Goal: Information Seeking & Learning: Learn about a topic

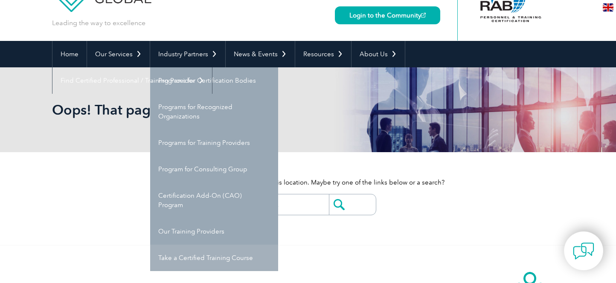
scroll to position [65, 0]
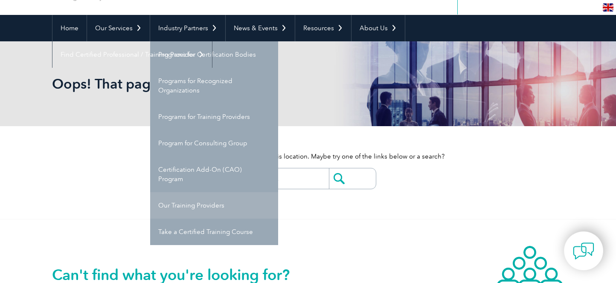
click at [209, 207] on link "Our Training Providers" at bounding box center [214, 205] width 128 height 26
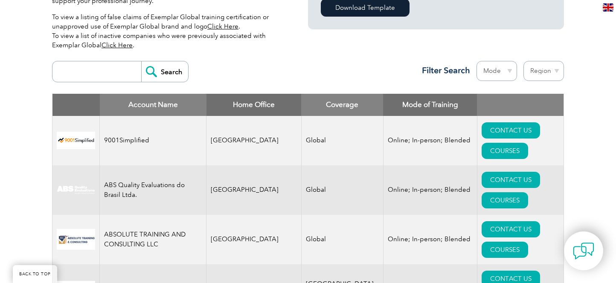
scroll to position [346, 0]
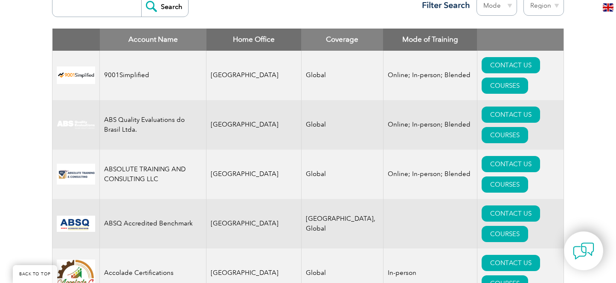
click at [113, 12] on input "search" at bounding box center [99, 6] width 84 height 20
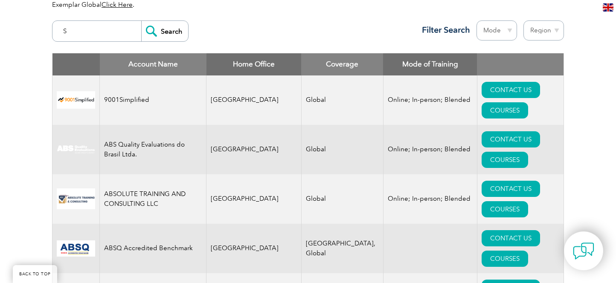
scroll to position [311, 0]
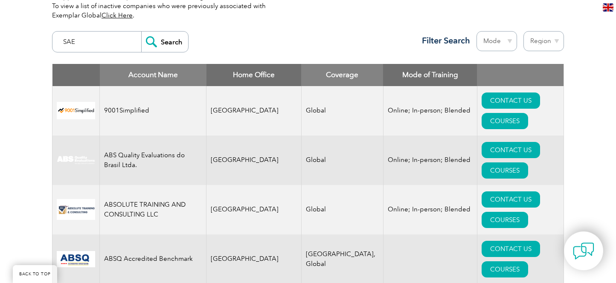
type input "SAE"
click at [168, 45] on input "Search" at bounding box center [164, 42] width 47 height 20
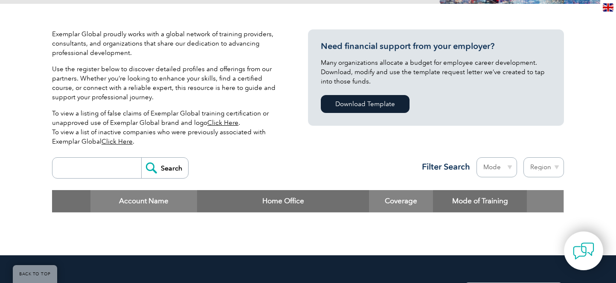
scroll to position [251, 0]
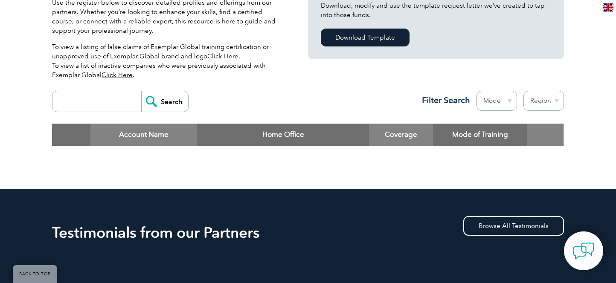
click at [86, 107] on input "search" at bounding box center [99, 101] width 84 height 20
type input "SGS"
click at [157, 102] on input "Search" at bounding box center [164, 101] width 47 height 20
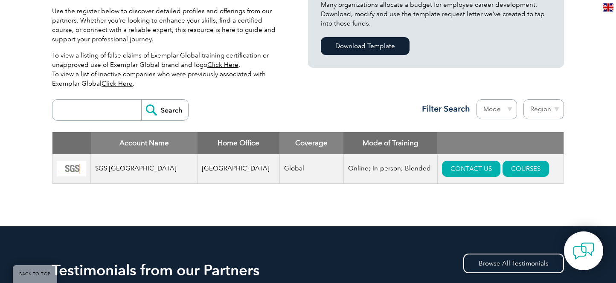
scroll to position [245, 0]
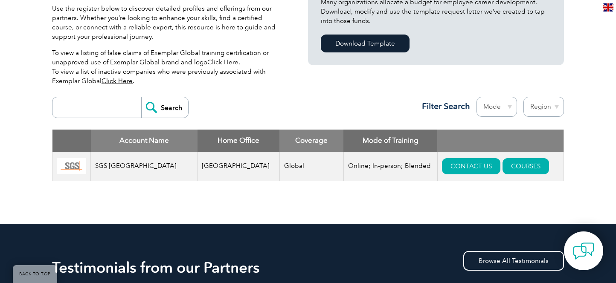
click at [102, 104] on input "search" at bounding box center [99, 107] width 84 height 20
type input "BSI"
click at [141, 97] on input "Search" at bounding box center [164, 107] width 47 height 20
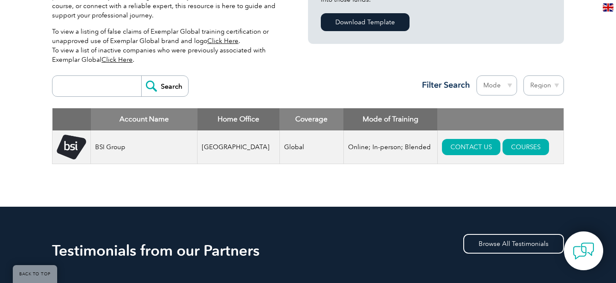
scroll to position [287, 0]
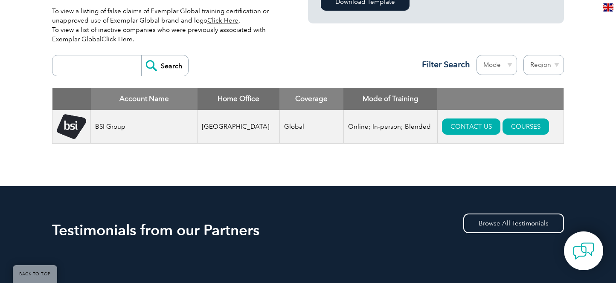
click at [131, 65] on input "search" at bounding box center [99, 65] width 84 height 20
click at [159, 63] on input "Search" at bounding box center [164, 65] width 47 height 20
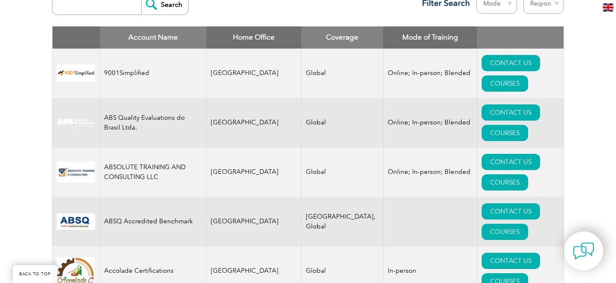
scroll to position [333, 0]
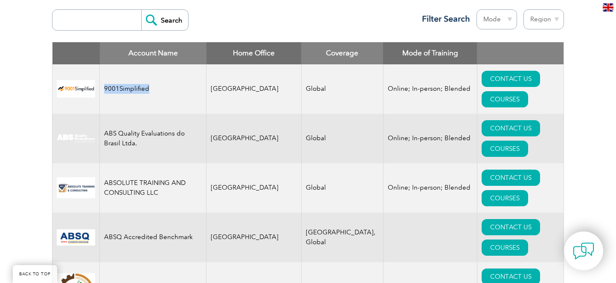
drag, startPoint x: 156, startPoint y: 78, endPoint x: 104, endPoint y: 78, distance: 52.5
click at [104, 78] on td "9001Simplified" at bounding box center [153, 88] width 107 height 49
copy td "9001Simplified"
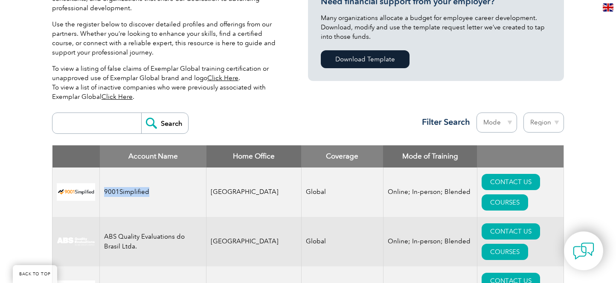
scroll to position [231, 0]
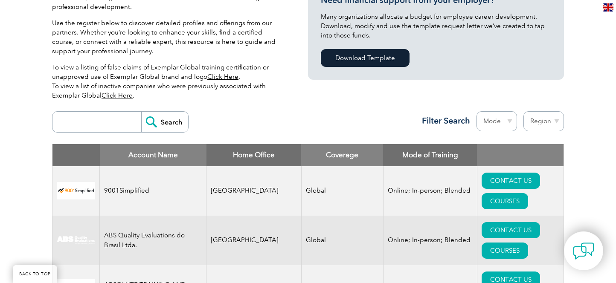
click at [109, 126] on input "search" at bounding box center [99, 122] width 84 height 20
type input "philippines"
click at [141, 112] on input "Search" at bounding box center [164, 122] width 47 height 20
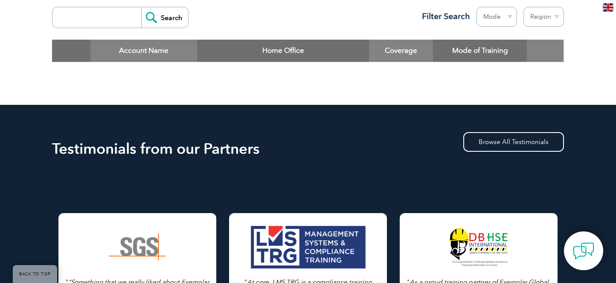
scroll to position [261, 0]
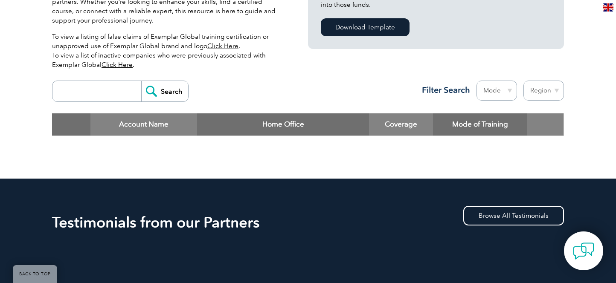
click at [171, 92] on input "Search" at bounding box center [164, 91] width 47 height 20
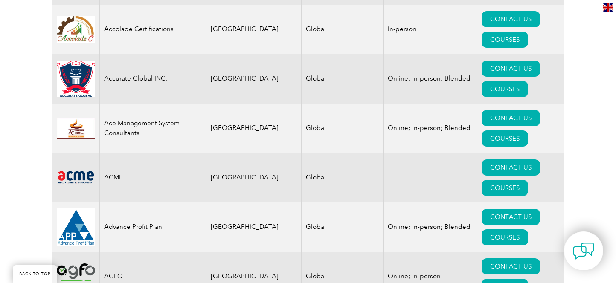
scroll to position [592, 0]
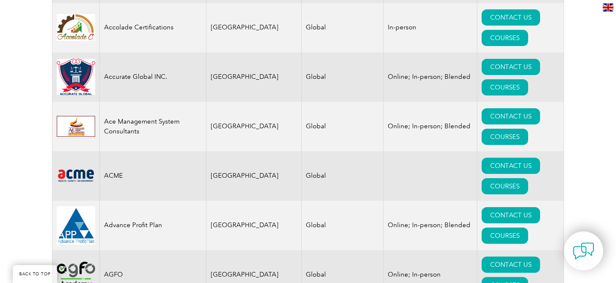
drag, startPoint x: 168, startPoint y: 188, endPoint x: 104, endPoint y: 189, distance: 63.6
copy td "AGS Quality Action"
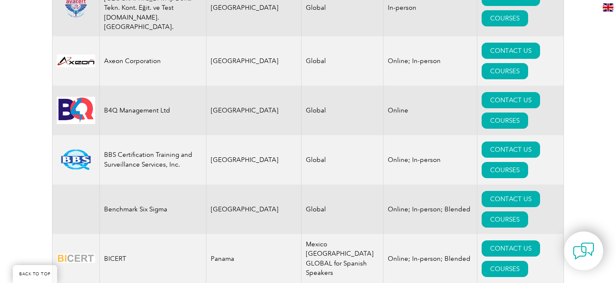
scroll to position [1466, 0]
drag, startPoint x: 158, startPoint y: 174, endPoint x: 105, endPoint y: 162, distance: 54.8
copy td "BMG Conformity Assessment Services Pvt Ltd"
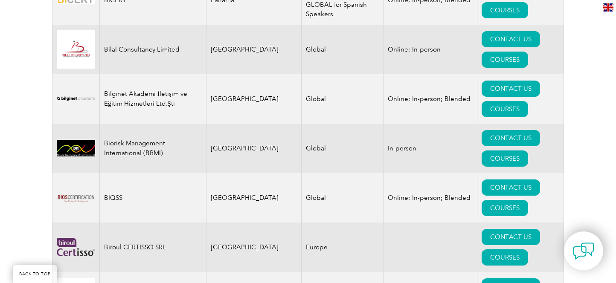
scroll to position [1755, 0]
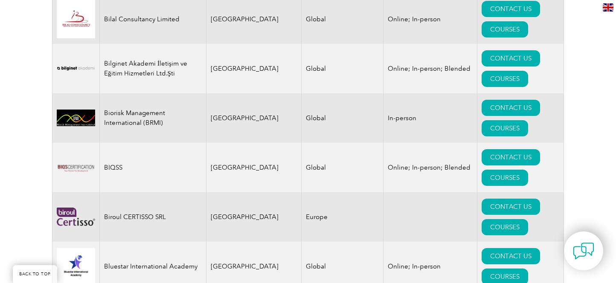
drag, startPoint x: 163, startPoint y: 187, endPoint x: 104, endPoint y: 186, distance: 58.9
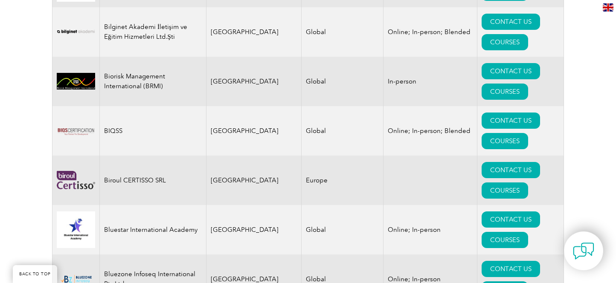
scroll to position [1795, 0]
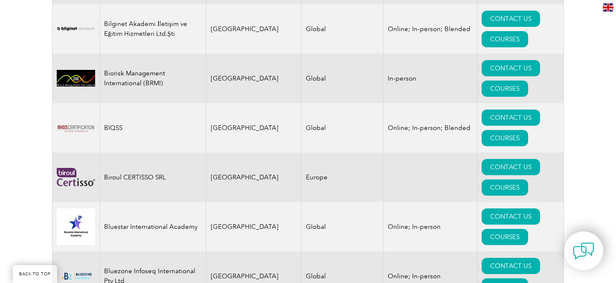
drag, startPoint x: 122, startPoint y: 212, endPoint x: 105, endPoint y: 200, distance: 21.2
copy td "CEMA CERTIFICATION GROUP LLC"
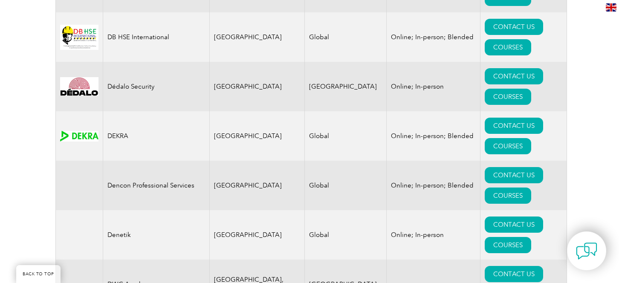
scroll to position [3611, 0]
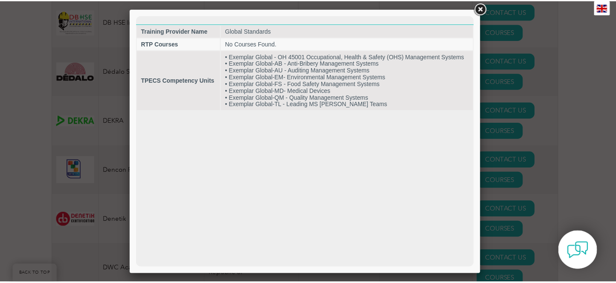
scroll to position [0, 0]
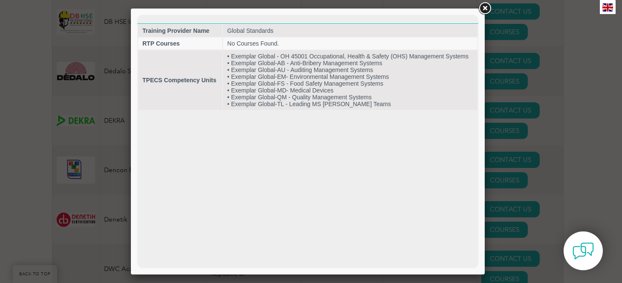
click at [484, 9] on link at bounding box center [484, 8] width 15 height 15
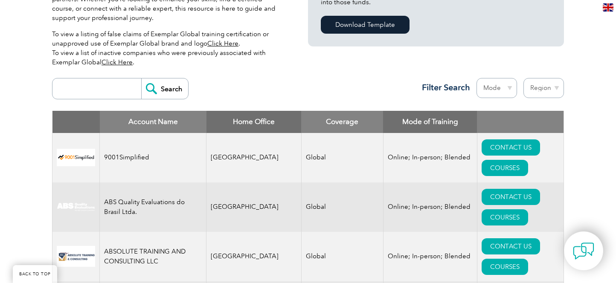
scroll to position [272, 0]
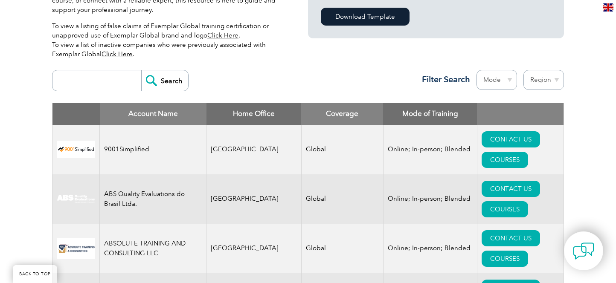
click at [508, 83] on select "Mode Online In-person Blended" at bounding box center [496, 80] width 41 height 20
select select "Online"
click at [476, 70] on select "Mode Online In-person Blended" at bounding box center [496, 80] width 41 height 20
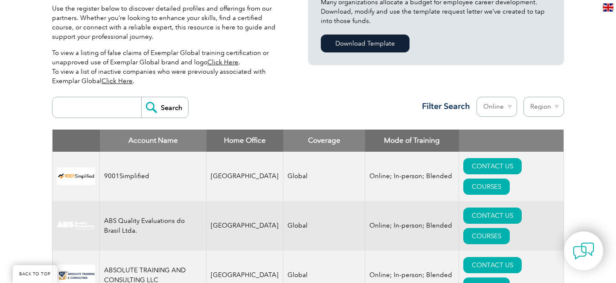
scroll to position [244, 0]
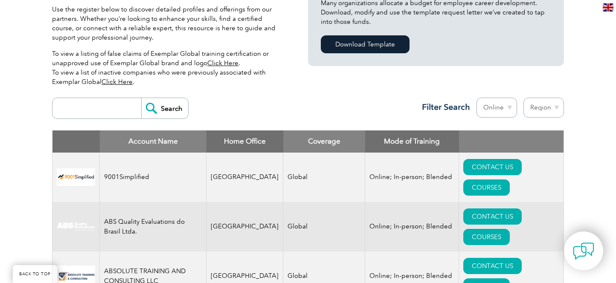
click at [68, 108] on input "search" at bounding box center [99, 108] width 84 height 20
type input "13485"
click at [154, 105] on input "Search" at bounding box center [164, 108] width 47 height 20
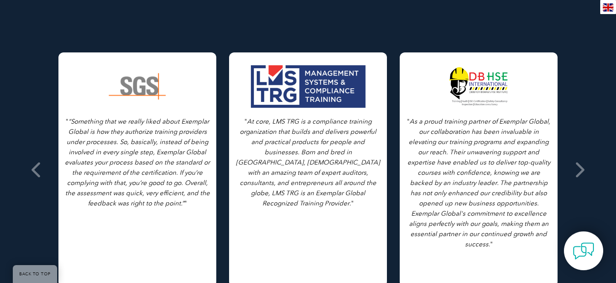
scroll to position [216, 0]
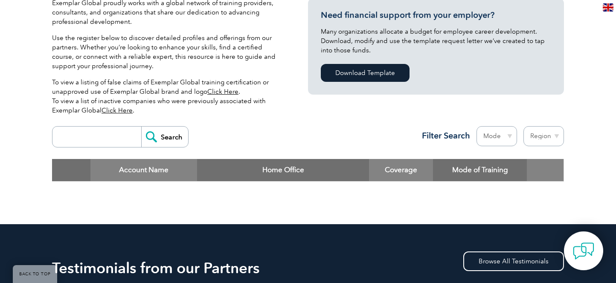
click at [78, 135] on input "search" at bounding box center [99, 137] width 84 height 20
click at [503, 139] on select "Mode Online In-person Blended" at bounding box center [496, 136] width 41 height 20
select select "Online"
click at [476, 126] on select "Mode Online In-person Blended" at bounding box center [496, 136] width 41 height 20
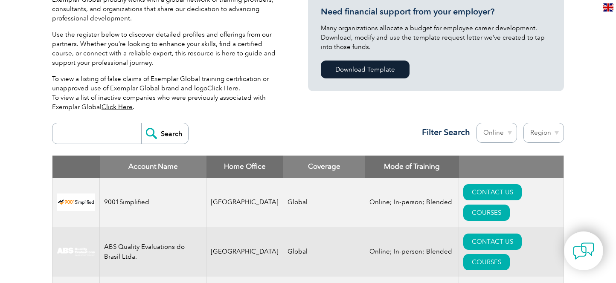
scroll to position [219, 0]
click at [546, 134] on select "Region [GEOGRAPHIC_DATA] [GEOGRAPHIC_DATA] [GEOGRAPHIC_DATA] [GEOGRAPHIC_DATA] …" at bounding box center [543, 133] width 41 height 20
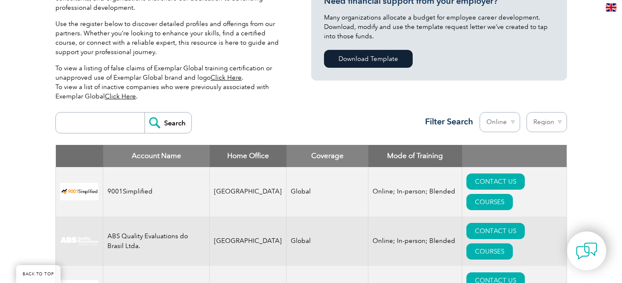
scroll to position [355, 0]
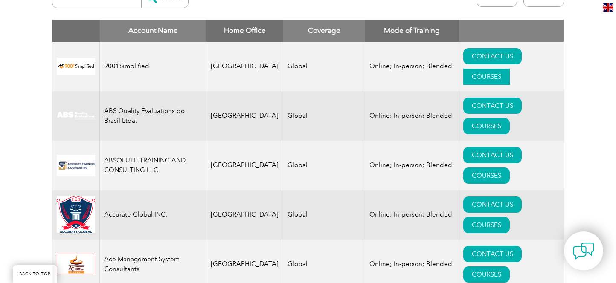
click at [510, 69] on link "COURSES" at bounding box center [486, 77] width 46 height 16
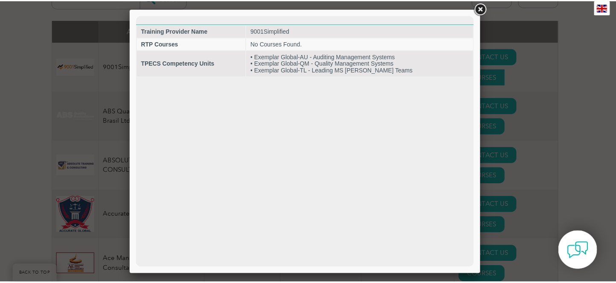
scroll to position [0, 0]
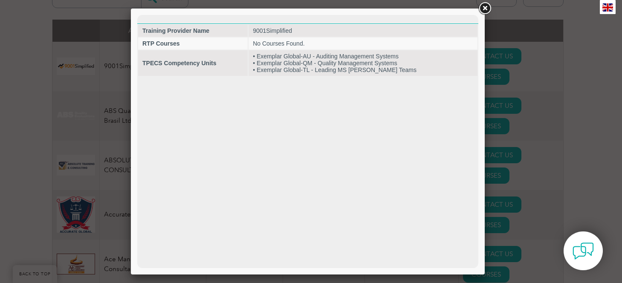
click at [488, 10] on link at bounding box center [484, 8] width 15 height 15
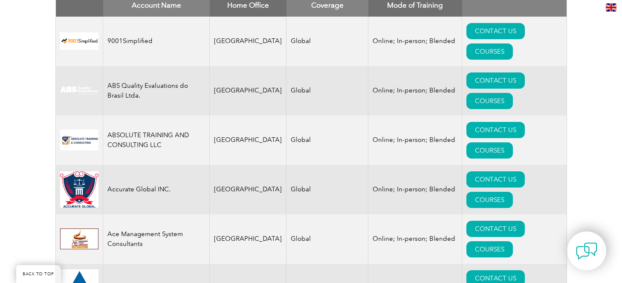
scroll to position [381, 0]
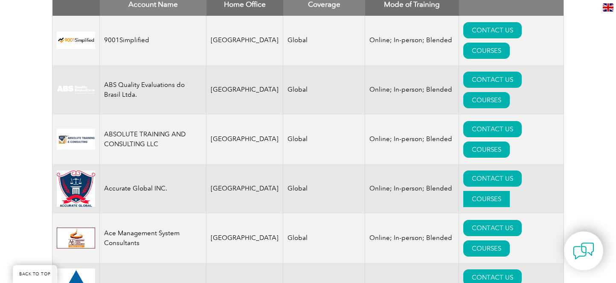
click at [510, 191] on link "COURSES" at bounding box center [486, 199] width 46 height 16
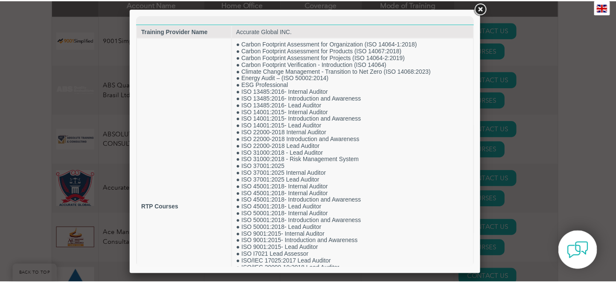
scroll to position [0, 0]
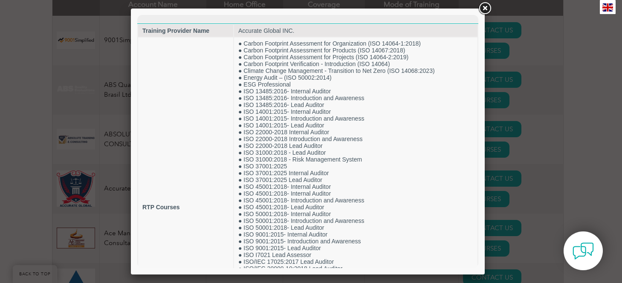
click at [485, 9] on link at bounding box center [484, 8] width 15 height 15
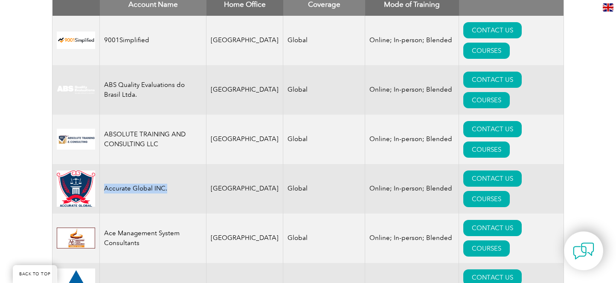
drag, startPoint x: 189, startPoint y: 124, endPoint x: 104, endPoint y: 125, distance: 84.5
click at [104, 164] on td "Accurate Global INC." at bounding box center [153, 188] width 107 height 49
copy td "Accurate Global INC."
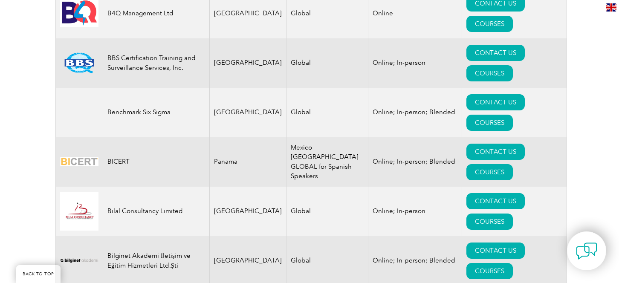
scroll to position [1328, 0]
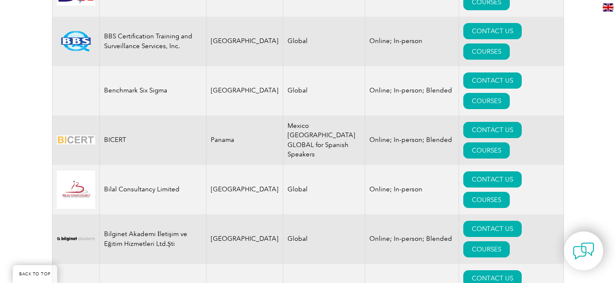
drag, startPoint x: 162, startPoint y: 209, endPoint x: 105, endPoint y: 209, distance: 57.6
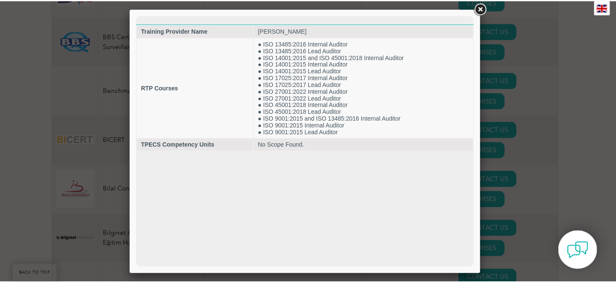
scroll to position [0, 0]
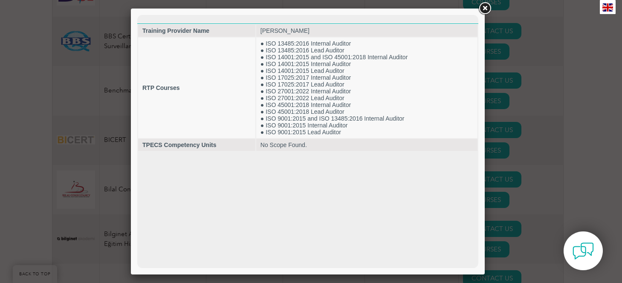
click at [485, 7] on link at bounding box center [484, 8] width 15 height 15
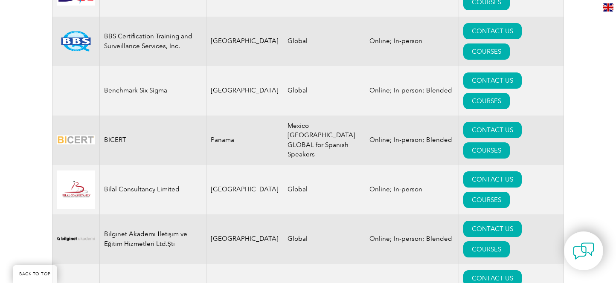
copy td "[PERSON_NAME]"
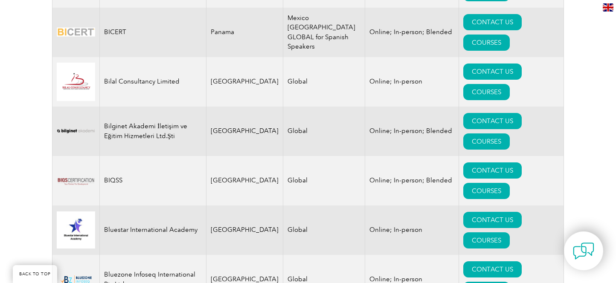
scroll to position [1436, 0]
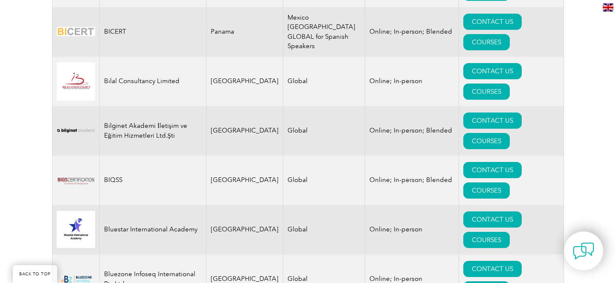
drag, startPoint x: 158, startPoint y: 165, endPoint x: 101, endPoint y: 164, distance: 56.7
copy td "CBQA Global"
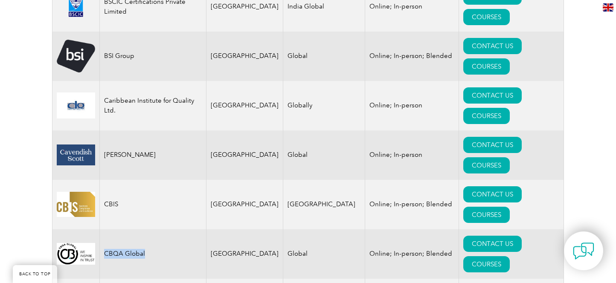
scroll to position [1813, 0]
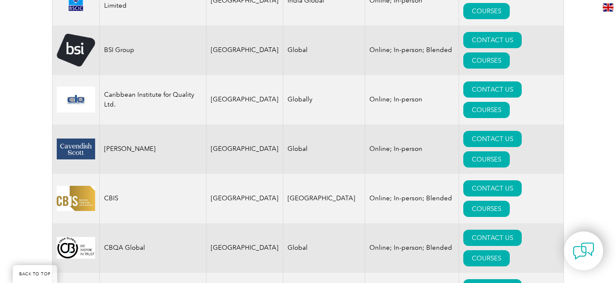
drag, startPoint x: 118, startPoint y: 167, endPoint x: 103, endPoint y: 154, distance: 20.2
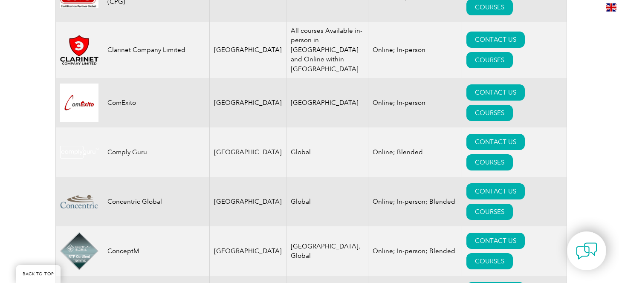
scroll to position [2272, 0]
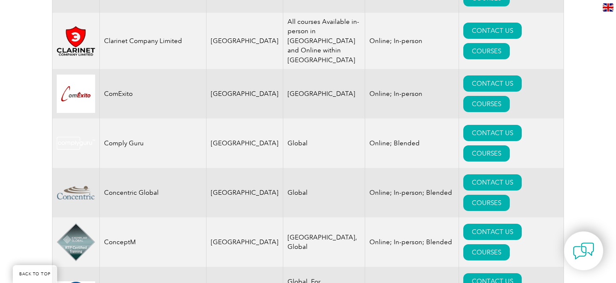
drag, startPoint x: 161, startPoint y: 153, endPoint x: 140, endPoint y: 152, distance: 21.4
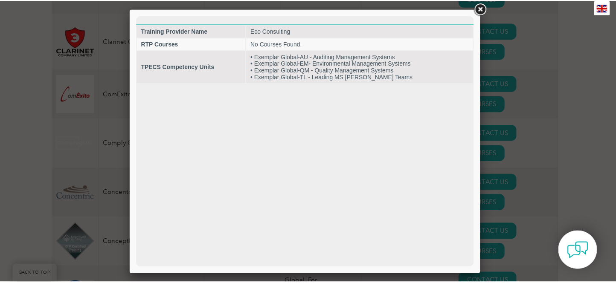
scroll to position [0, 0]
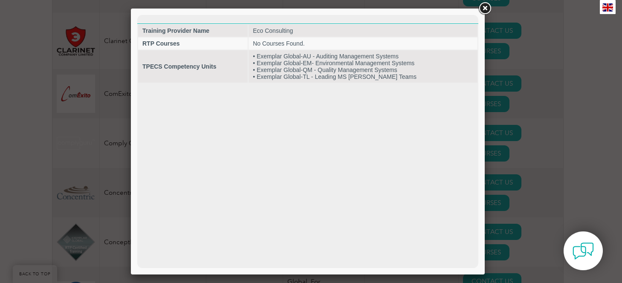
click at [483, 9] on link at bounding box center [484, 8] width 15 height 15
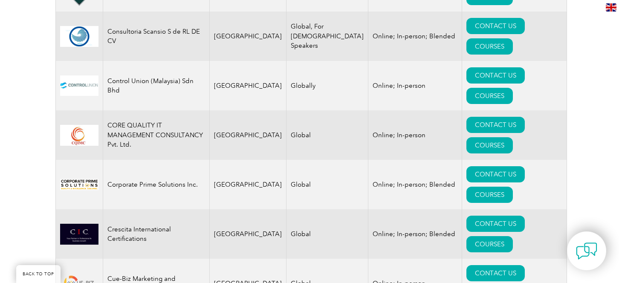
scroll to position [2533, 0]
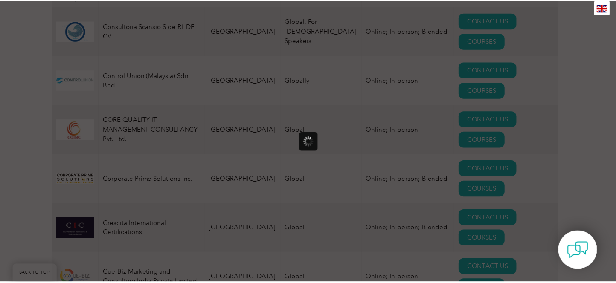
scroll to position [0, 0]
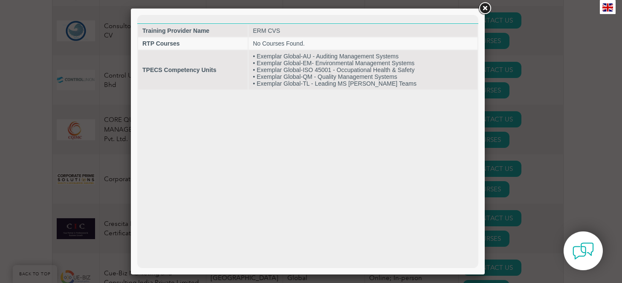
click at [485, 8] on link at bounding box center [484, 8] width 15 height 15
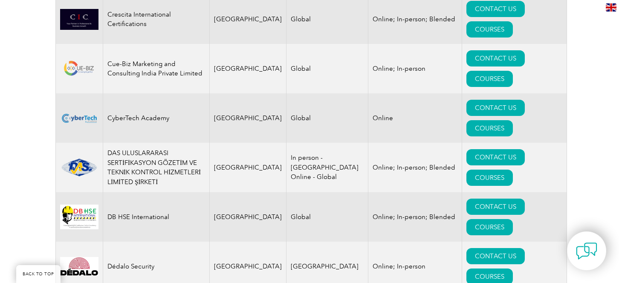
scroll to position [2759, 0]
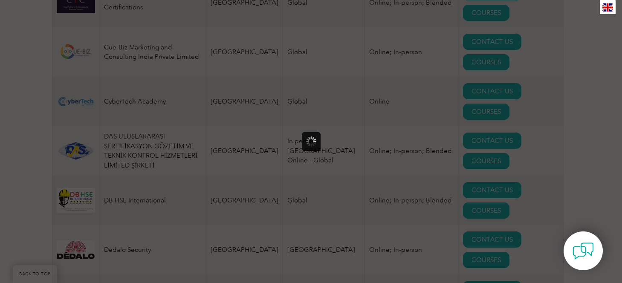
scroll to position [0, 0]
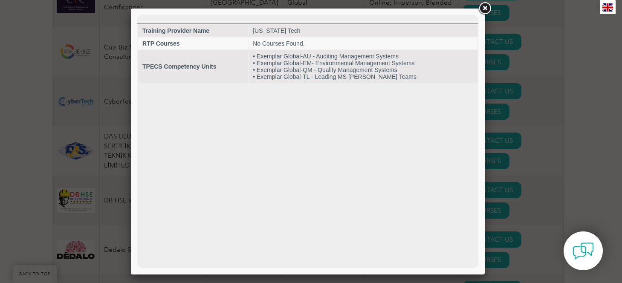
click at [484, 11] on link at bounding box center [484, 8] width 15 height 15
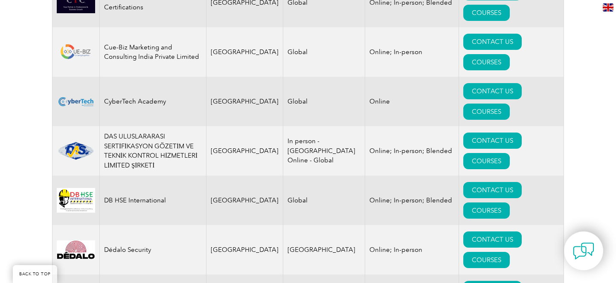
drag, startPoint x: 154, startPoint y: 193, endPoint x: 105, endPoint y: 193, distance: 48.6
copy td "[US_STATE] Tech"
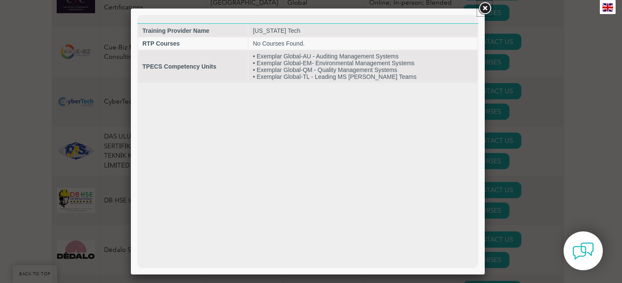
drag, startPoint x: 483, startPoint y: 8, endPoint x: 446, endPoint y: 51, distance: 57.5
click at [483, 8] on link at bounding box center [484, 8] width 15 height 15
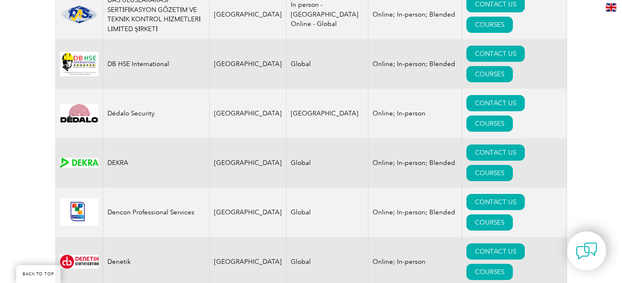
scroll to position [2898, 0]
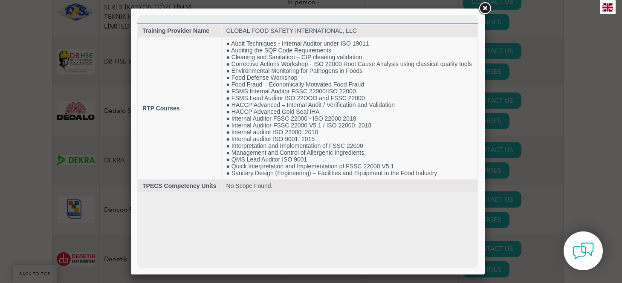
scroll to position [0, 0]
click at [489, 10] on link at bounding box center [484, 8] width 15 height 15
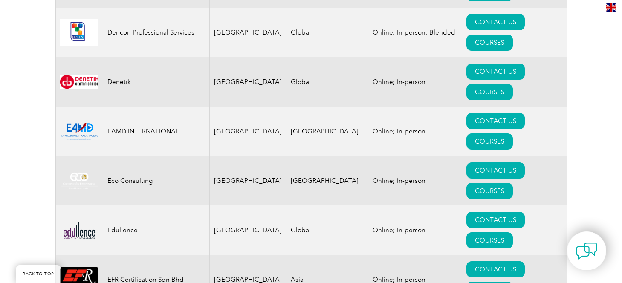
scroll to position [3076, 0]
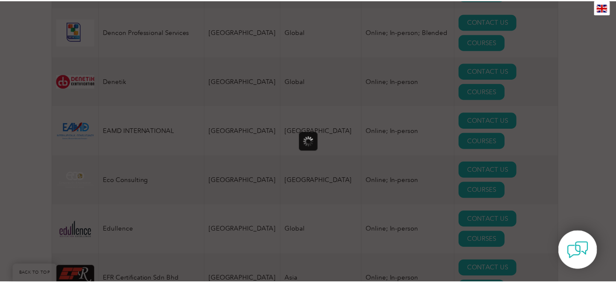
scroll to position [0, 0]
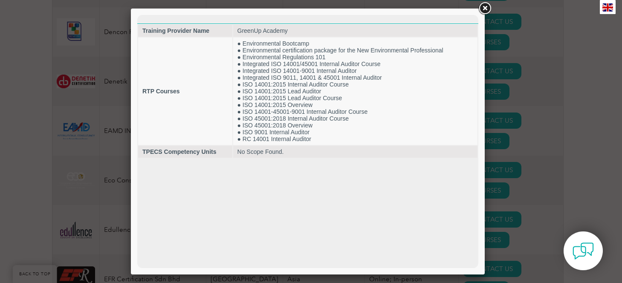
click at [479, 11] on link at bounding box center [484, 8] width 15 height 15
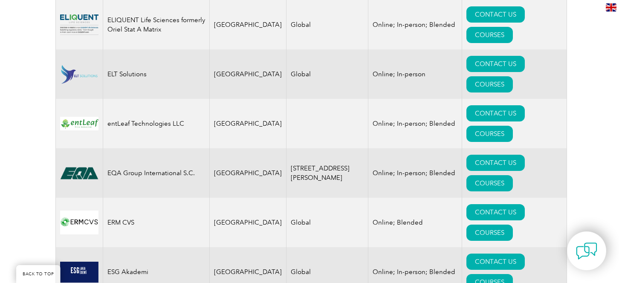
scroll to position [3491, 0]
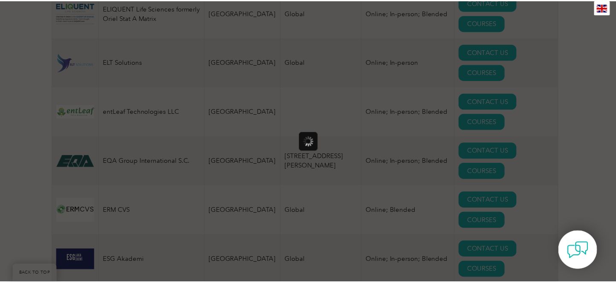
scroll to position [0, 0]
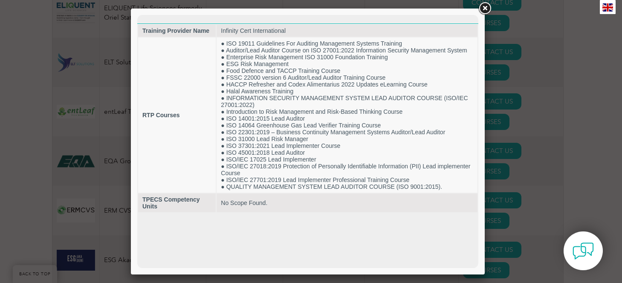
click at [484, 8] on link at bounding box center [484, 8] width 15 height 15
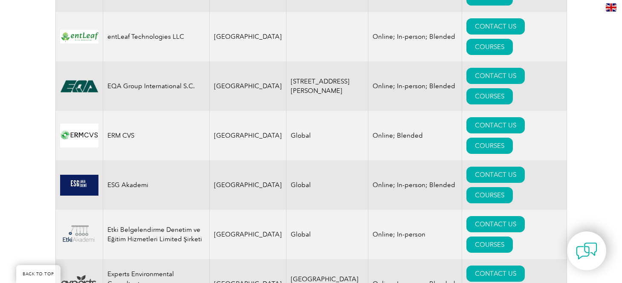
scroll to position [3568, 0]
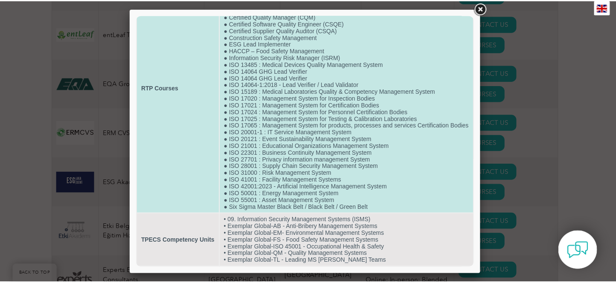
scroll to position [101, 0]
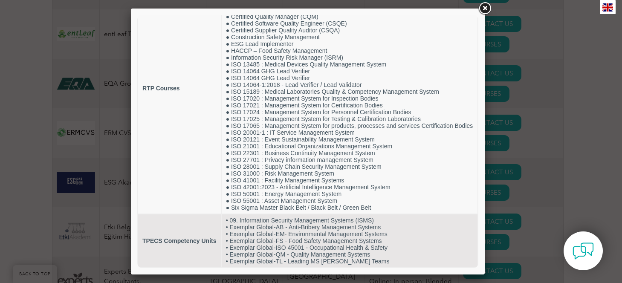
click at [482, 13] on link at bounding box center [484, 8] width 15 height 15
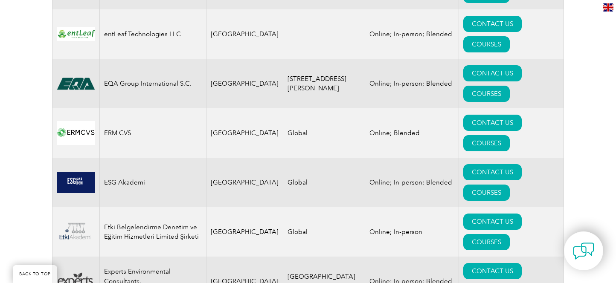
drag, startPoint x: 159, startPoint y: 166, endPoint x: 102, endPoint y: 157, distance: 57.9
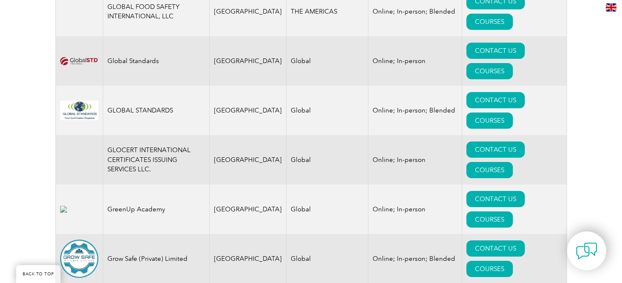
scroll to position [4217, 0]
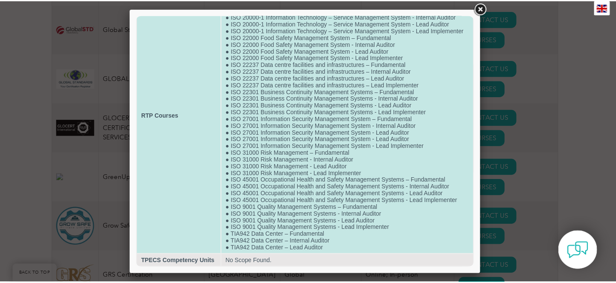
scroll to position [93, 0]
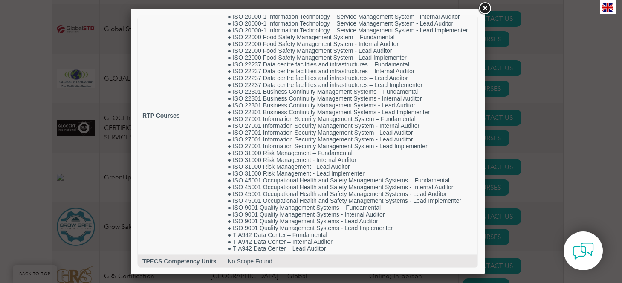
click at [484, 9] on link at bounding box center [484, 8] width 15 height 15
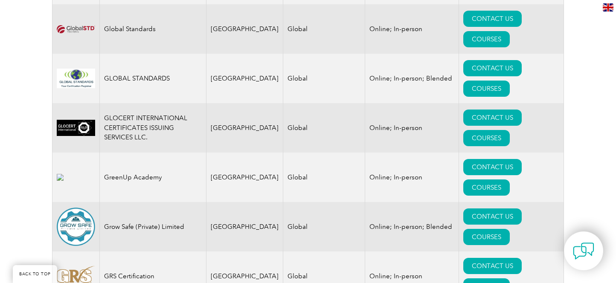
drag, startPoint x: 151, startPoint y: 201, endPoint x: 111, endPoint y: 193, distance: 40.8
copy td "Management Systems Insight, Inc. (MSI Cert)"
